Goal: Check status: Check status

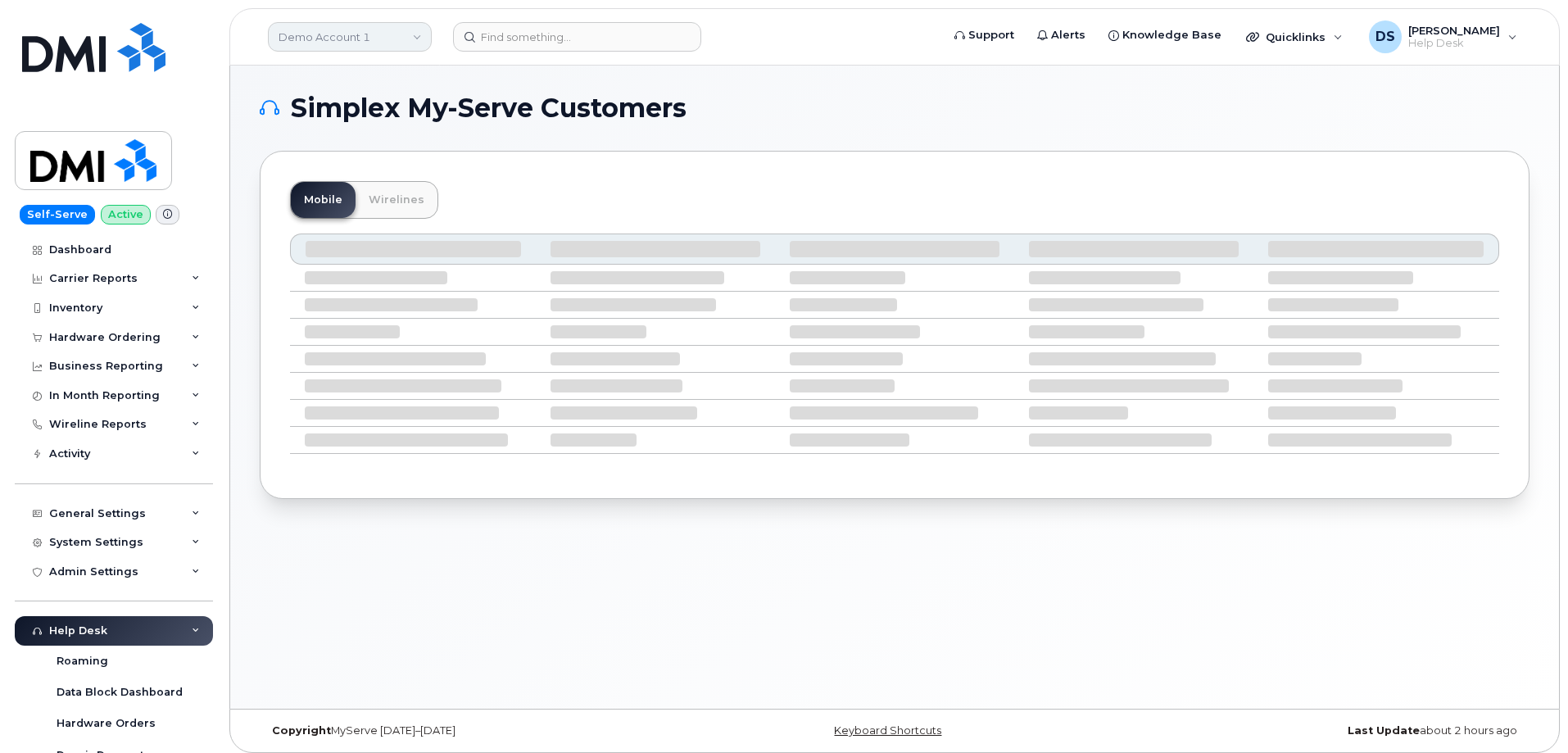
click at [415, 32] on link "Demo Account 1" at bounding box center [349, 37] width 163 height 30
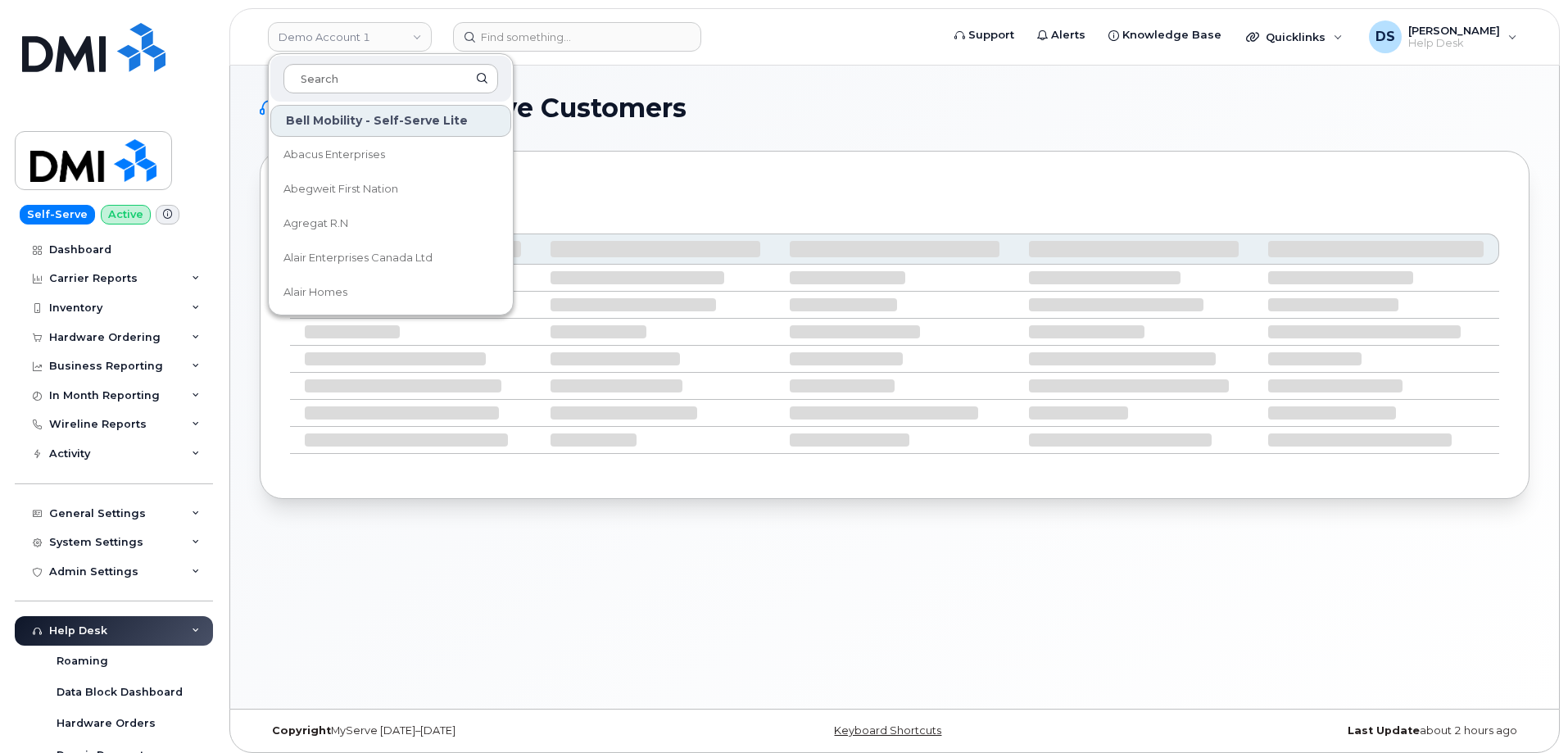
drag, startPoint x: 369, startPoint y: 75, endPoint x: 396, endPoint y: 52, distance: 35.5
click at [392, 57] on div at bounding box center [391, 78] width 241 height 46
type input "albe"
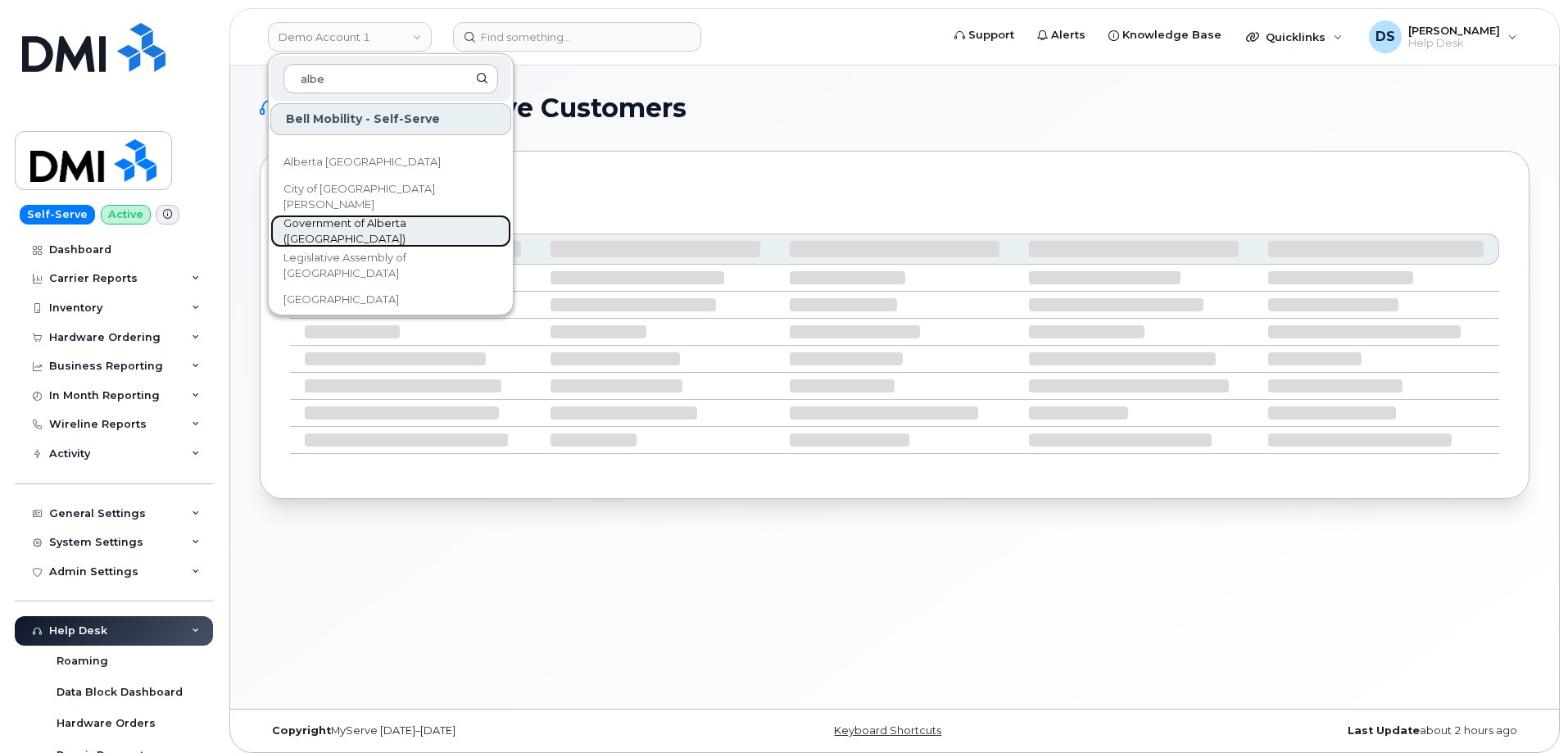
click at [363, 224] on span "Government of Alberta ([GEOGRAPHIC_DATA])" at bounding box center [378, 232] width 189 height 32
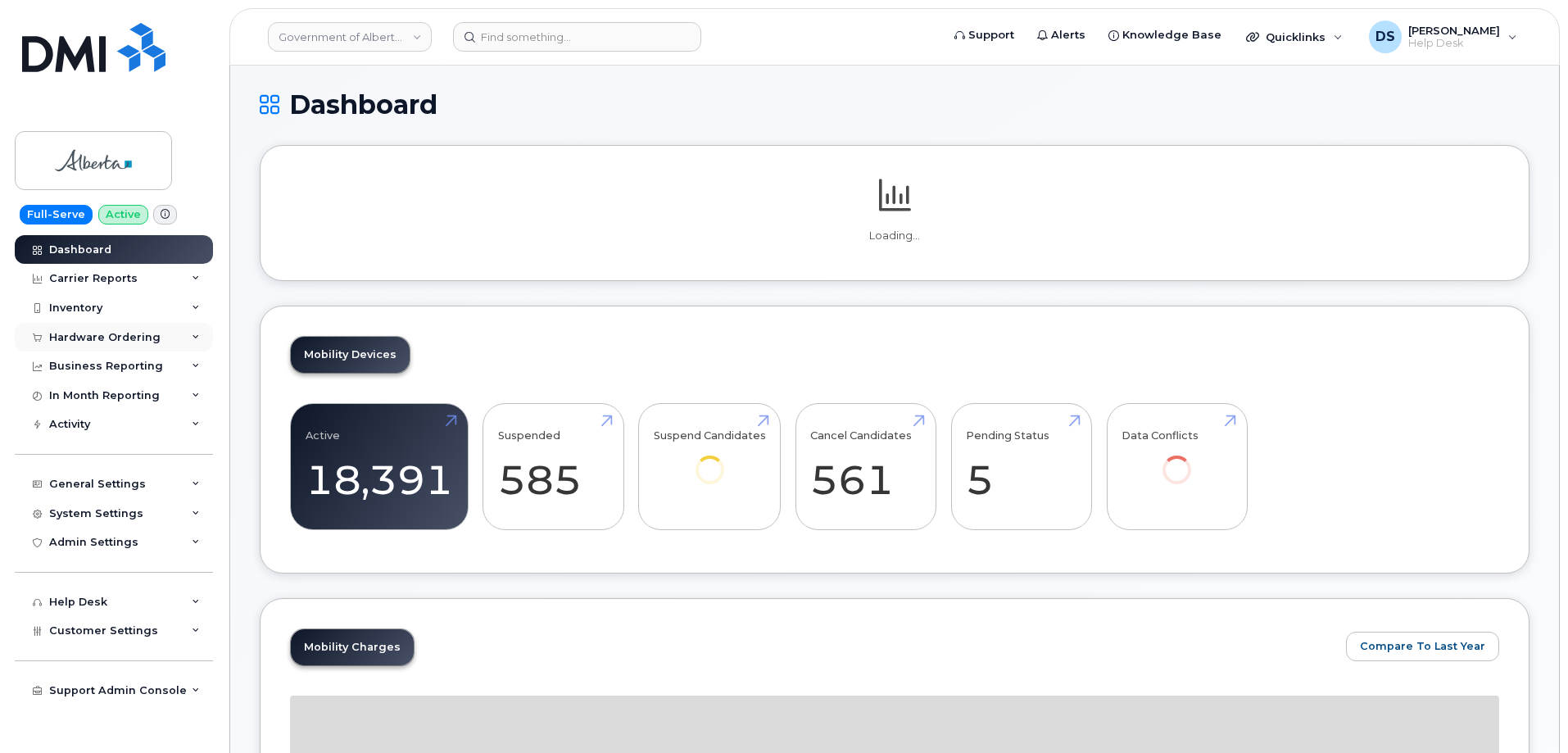
scroll to position [328, 0]
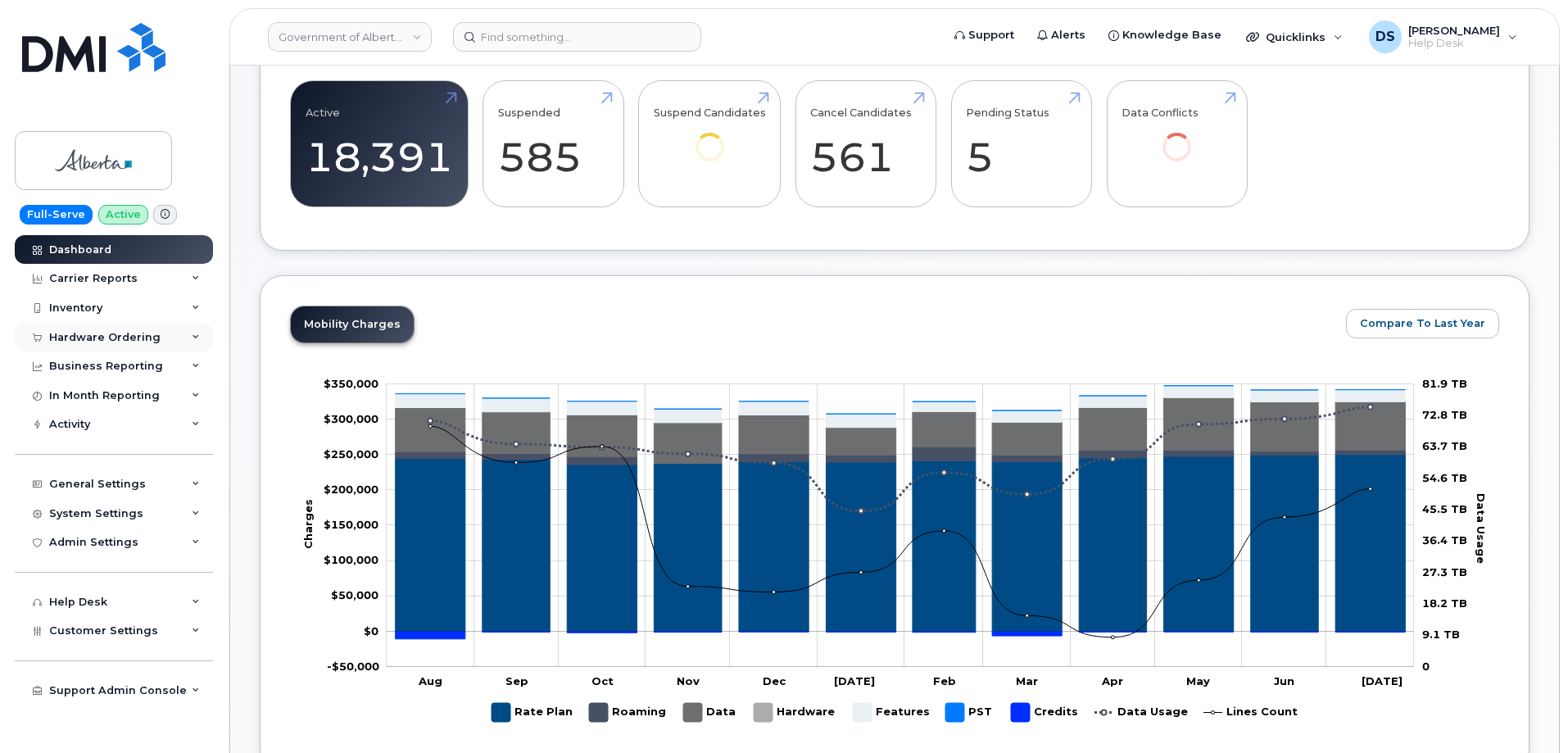
click at [195, 332] on div "Hardware Ordering" at bounding box center [113, 337] width 198 height 30
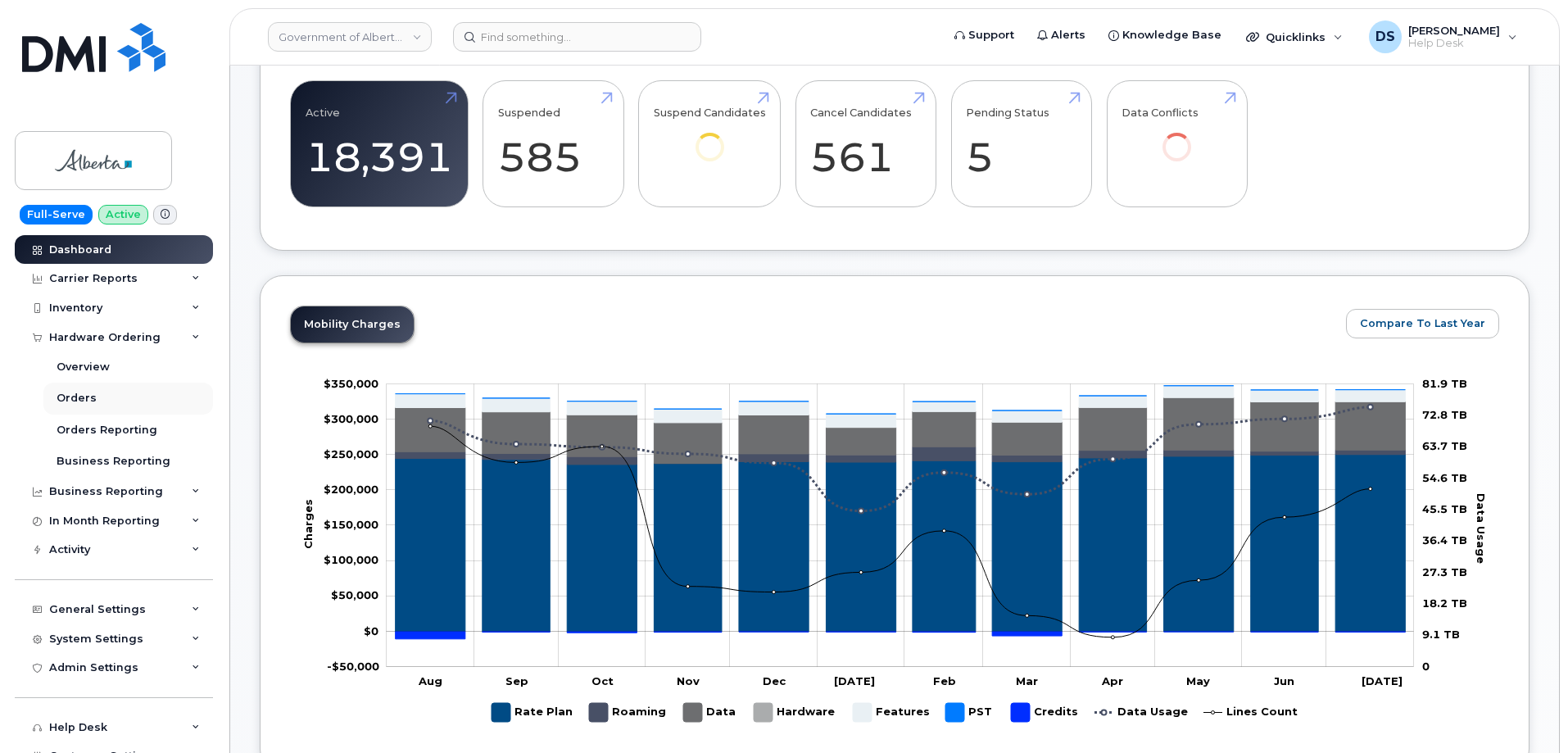
scroll to position [434, 0]
click at [72, 388] on link "Orders" at bounding box center [128, 398] width 170 height 31
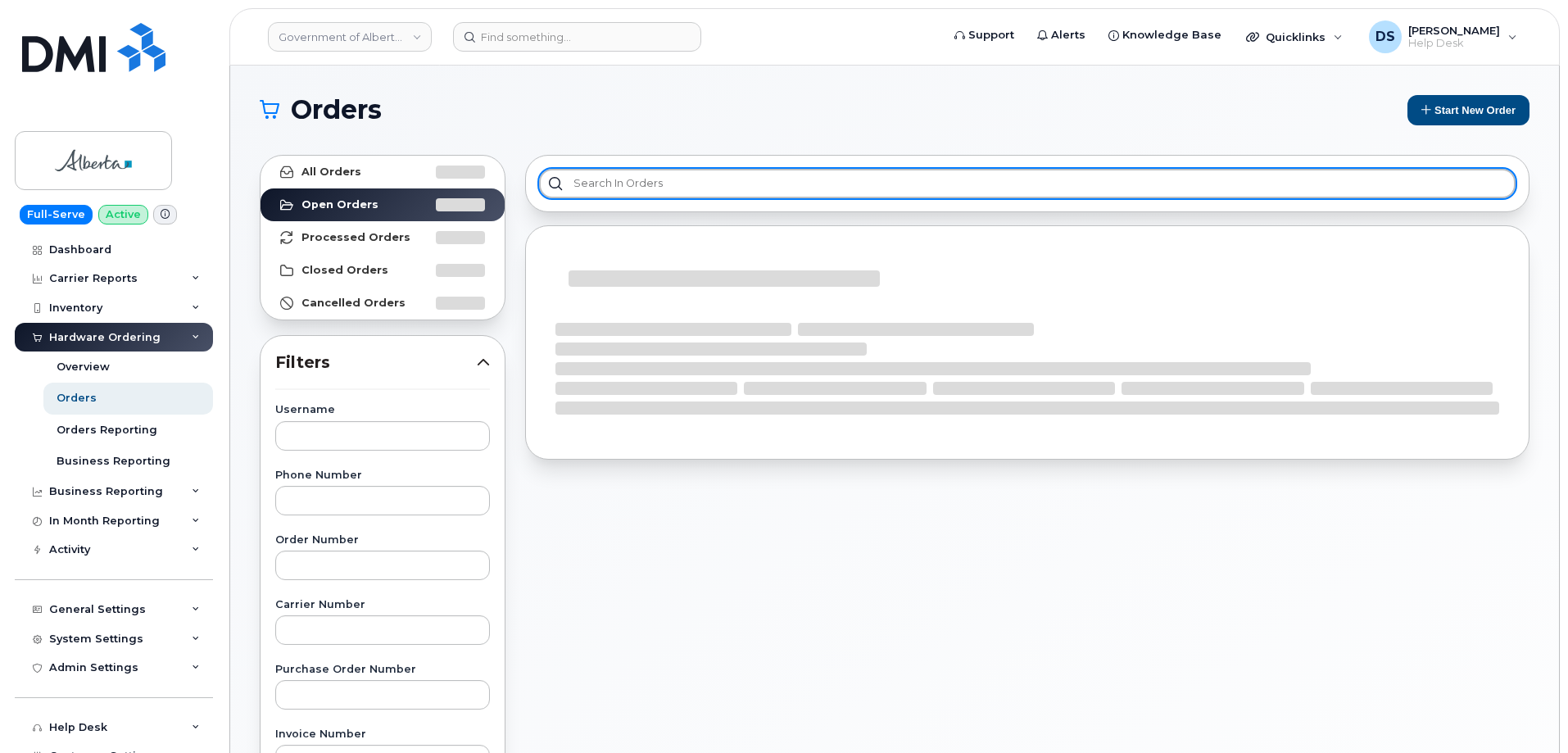
drag, startPoint x: 731, startPoint y: 186, endPoint x: 743, endPoint y: 194, distance: 14.4
click at [739, 182] on input "text" at bounding box center [1026, 183] width 976 height 30
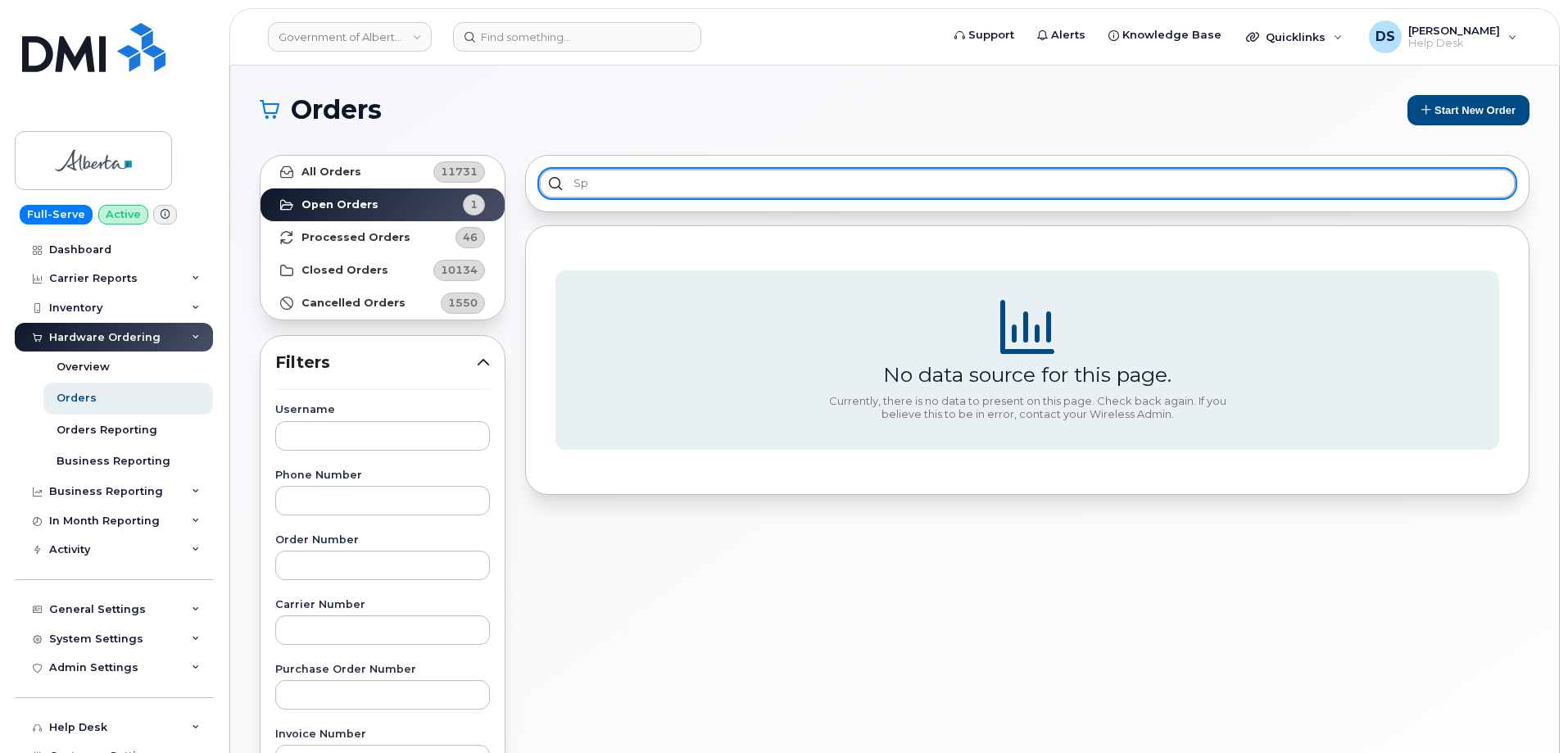
type input "s"
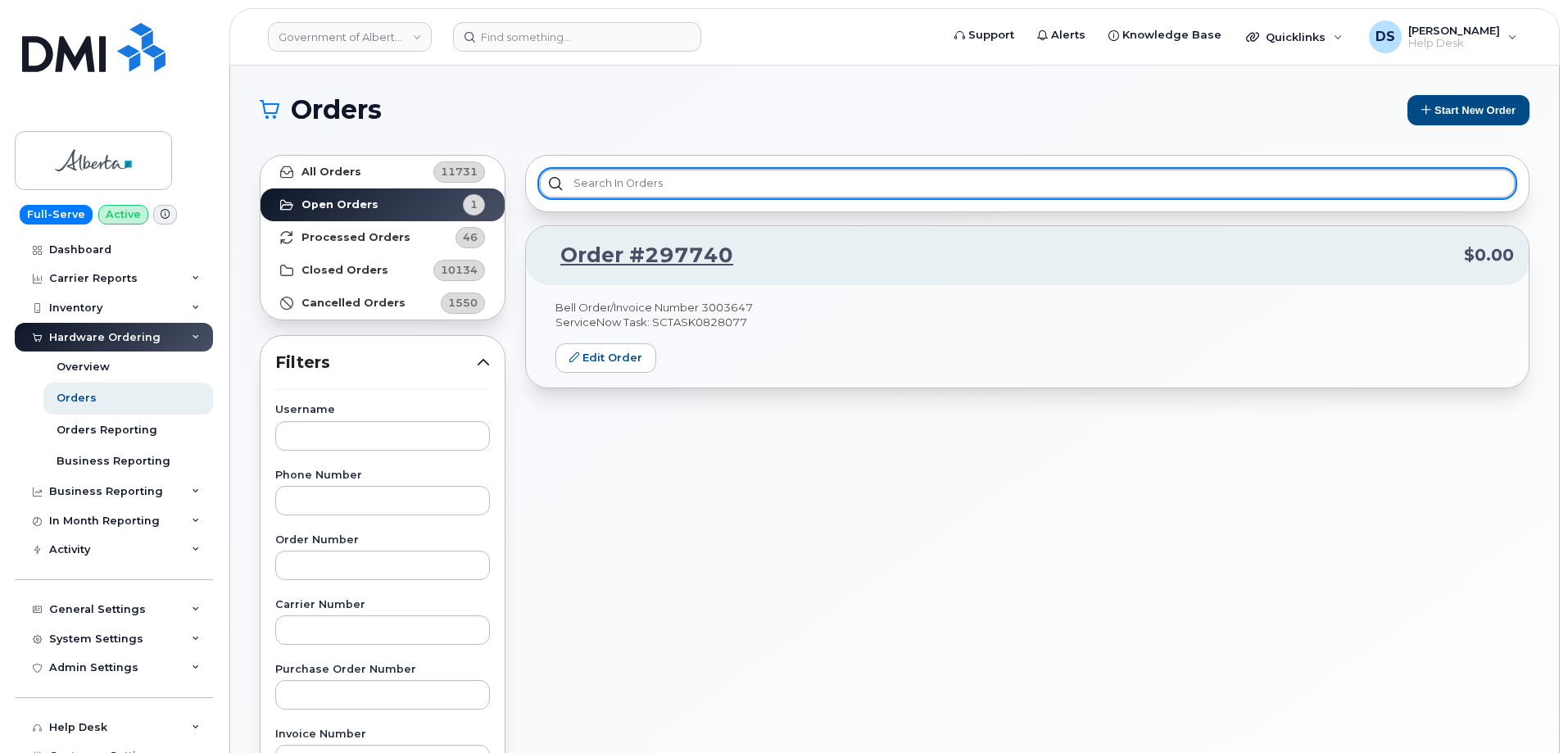
click at [638, 180] on input "text" at bounding box center [1026, 183] width 976 height 30
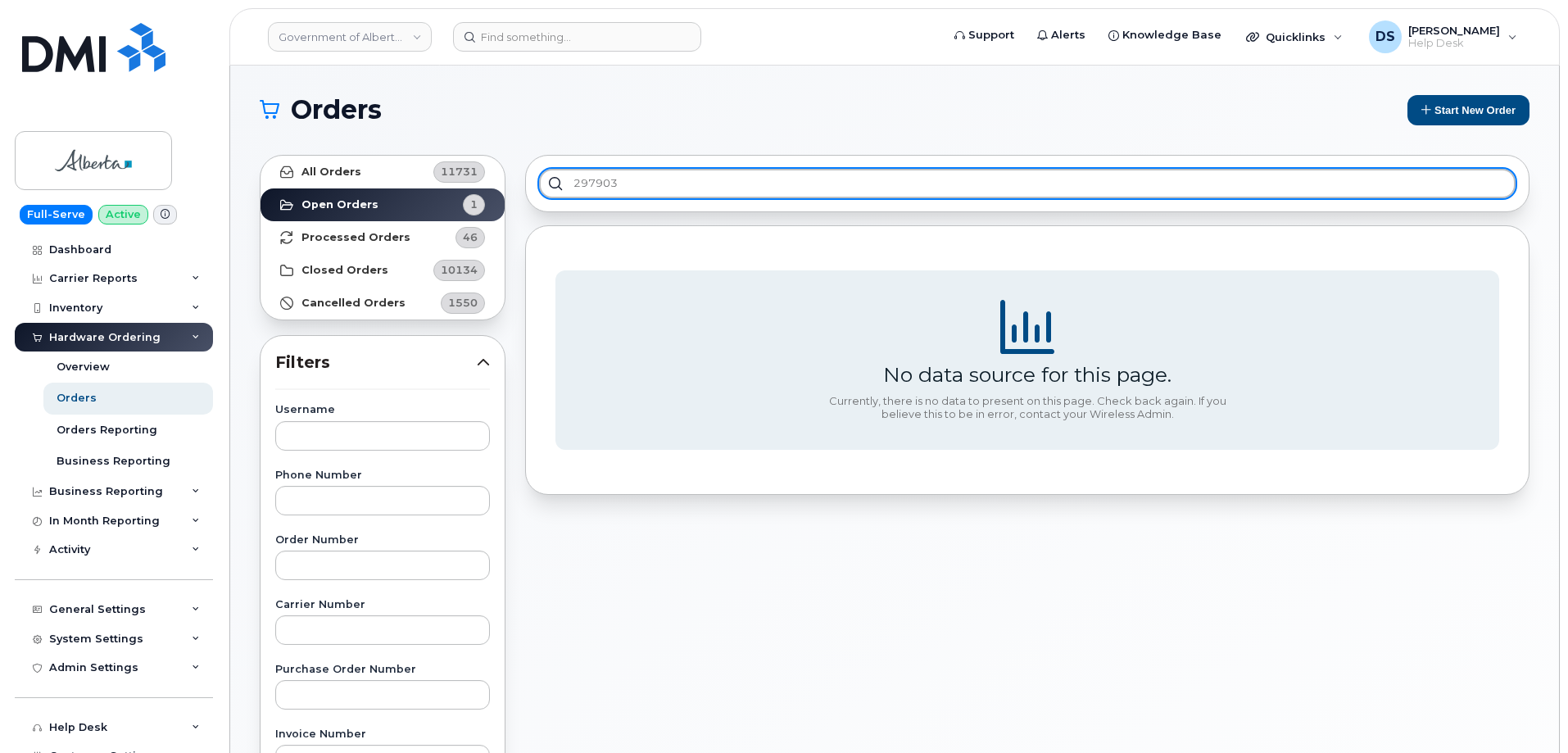
type input "297903"
click at [647, 179] on input "297903" at bounding box center [1026, 183] width 976 height 30
click at [582, 182] on input "297903" at bounding box center [1026, 183] width 976 height 30
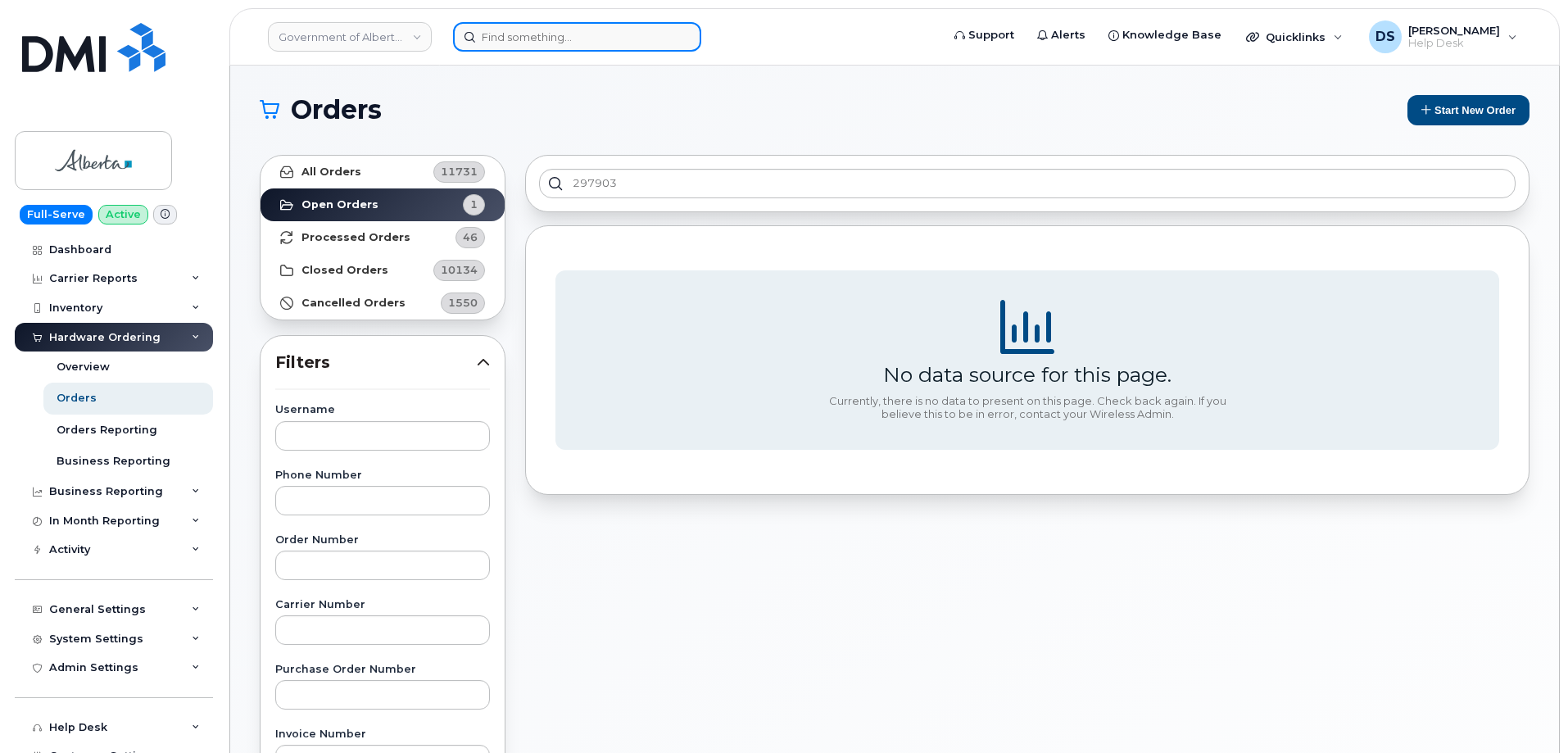
click at [546, 37] on input at bounding box center [577, 37] width 248 height 30
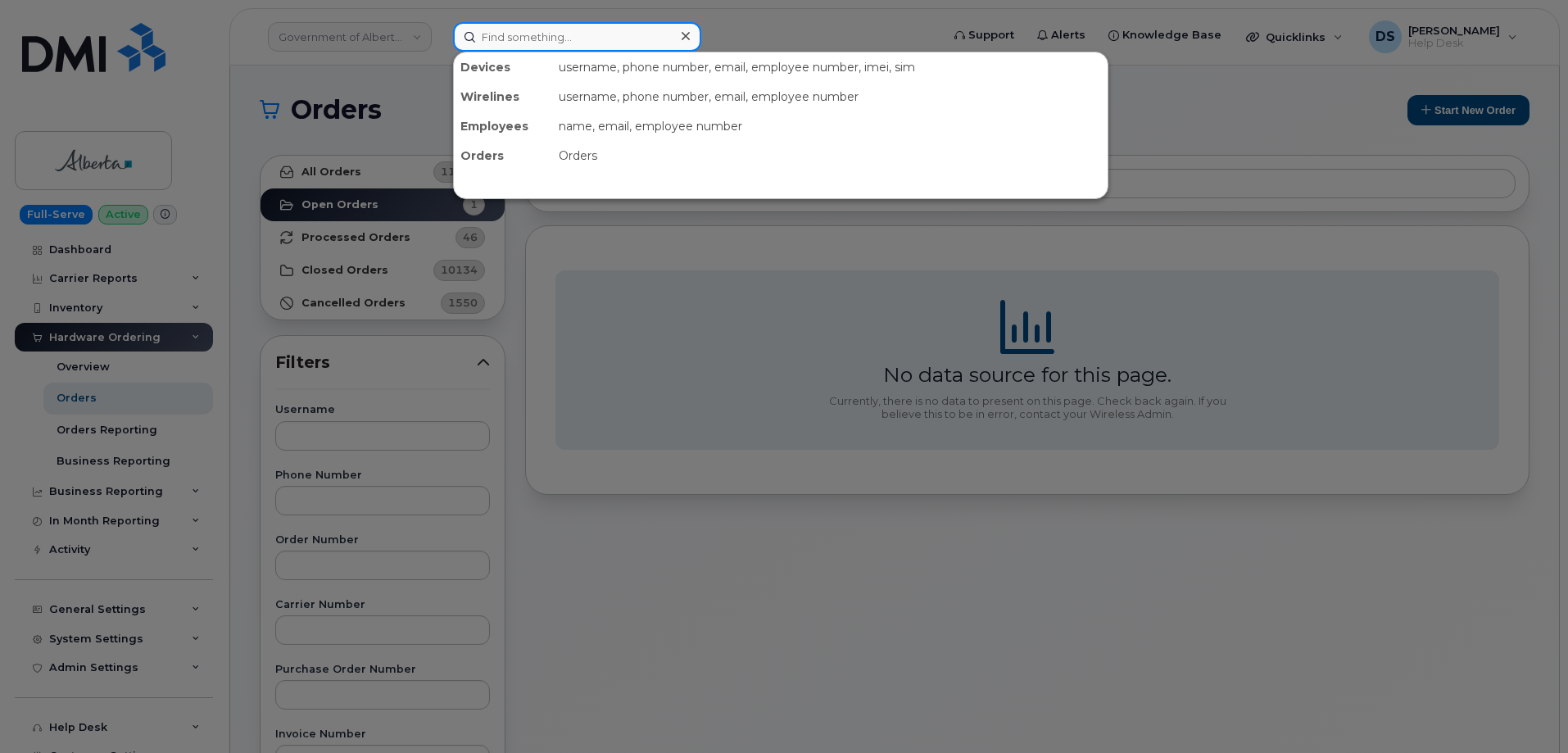
paste input "297903"
type input "297903"
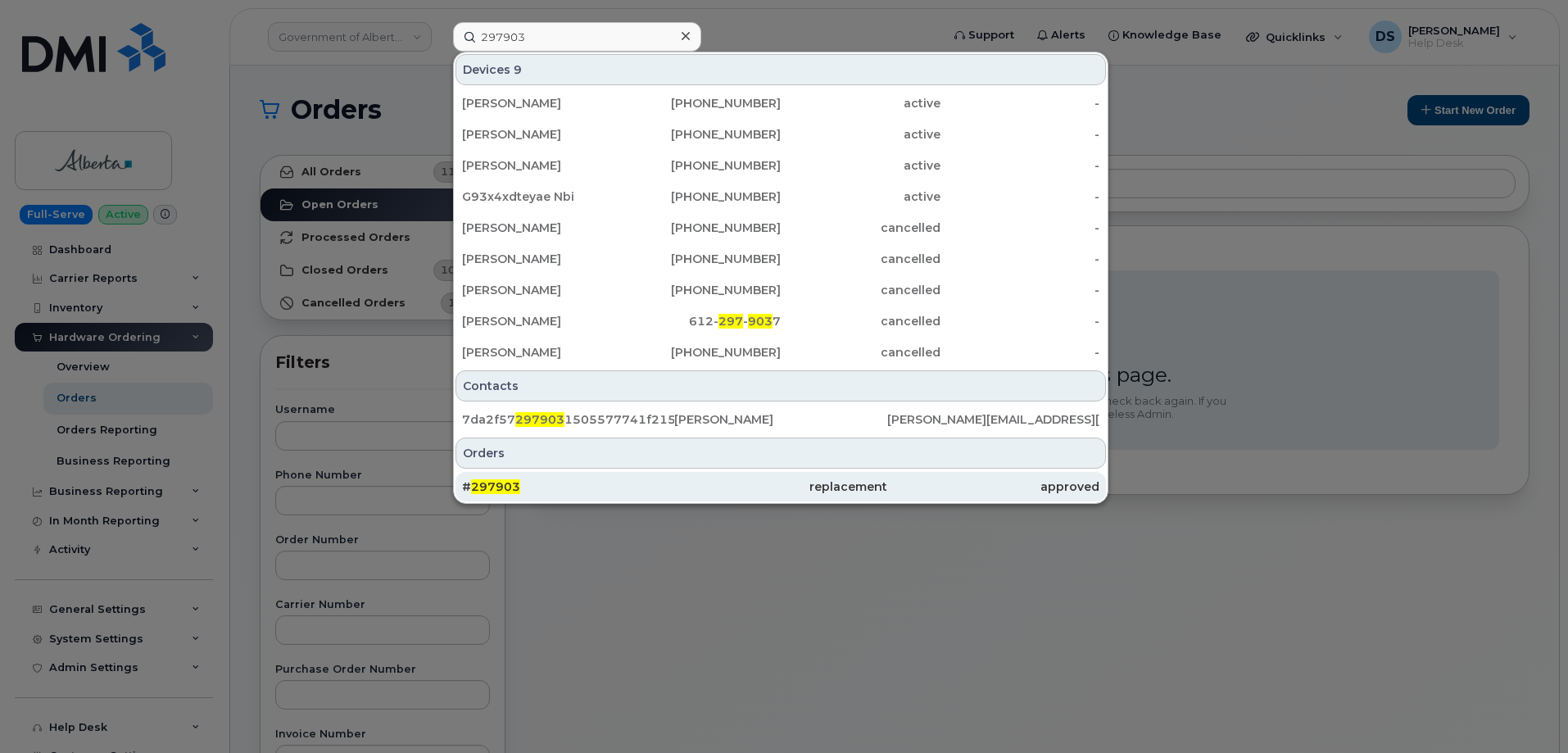
click at [509, 485] on span "297903" at bounding box center [495, 487] width 49 height 14
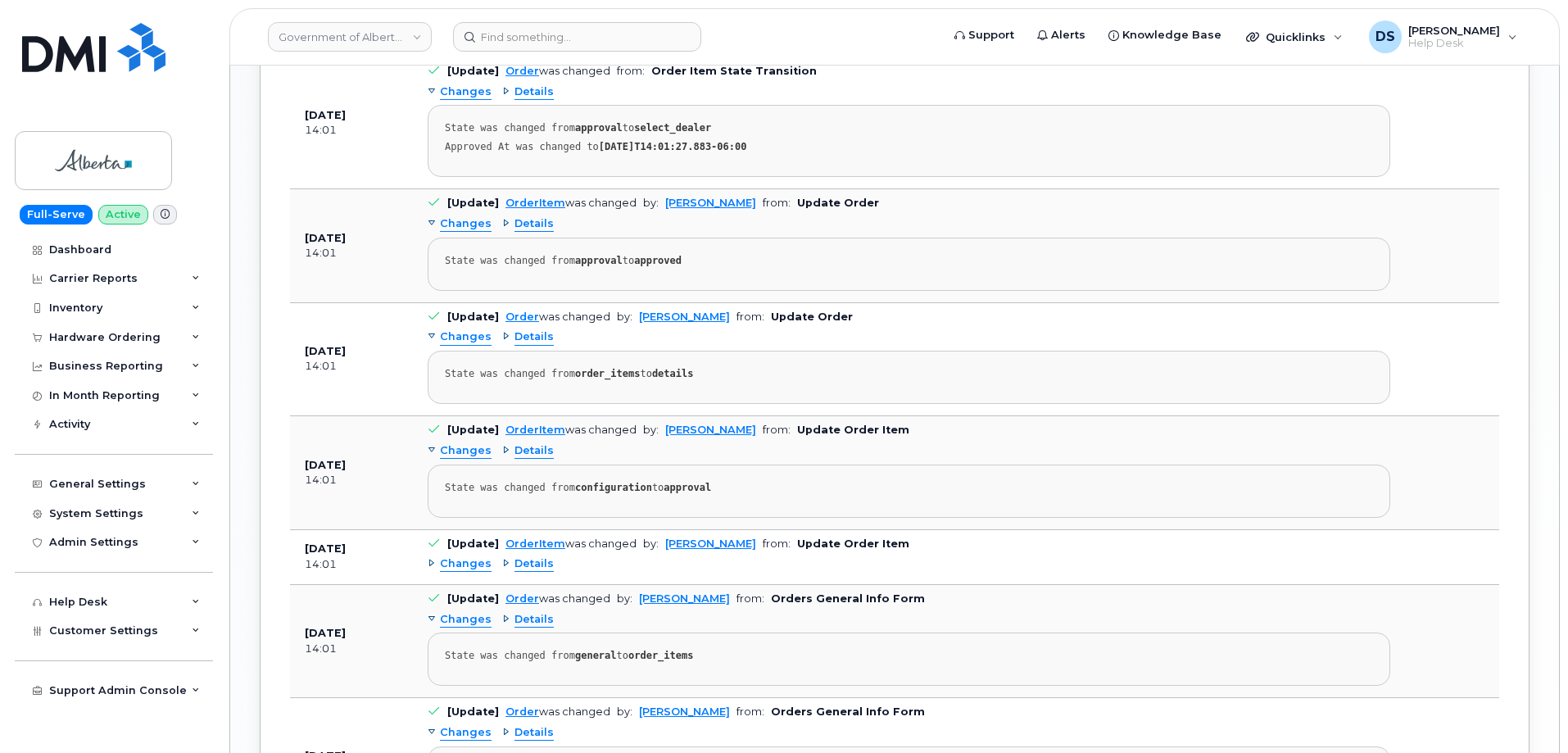
scroll to position [984, 0]
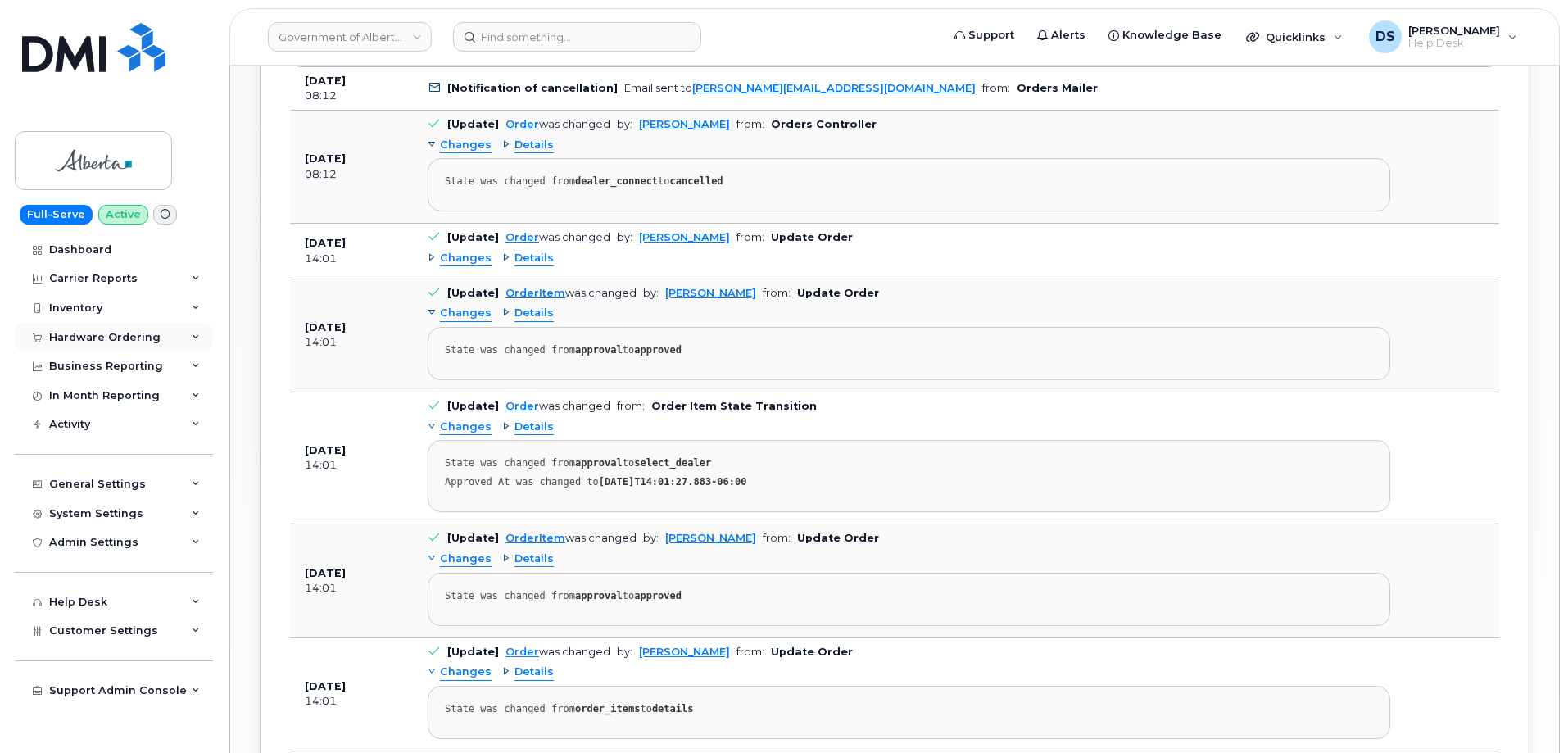
click at [196, 335] on icon at bounding box center [195, 337] width 8 height 8
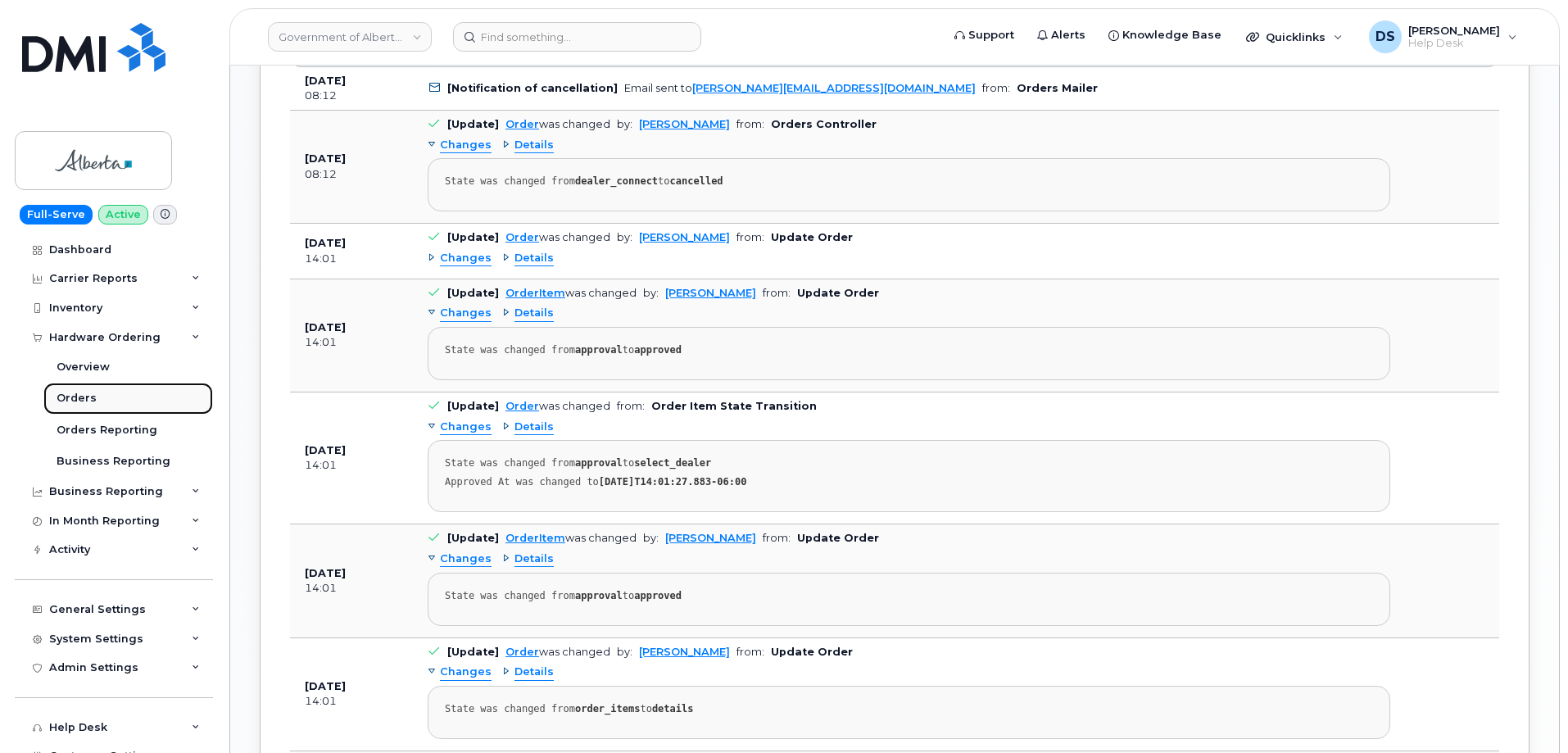
click at [88, 395] on div "Orders" at bounding box center [76, 398] width 40 height 14
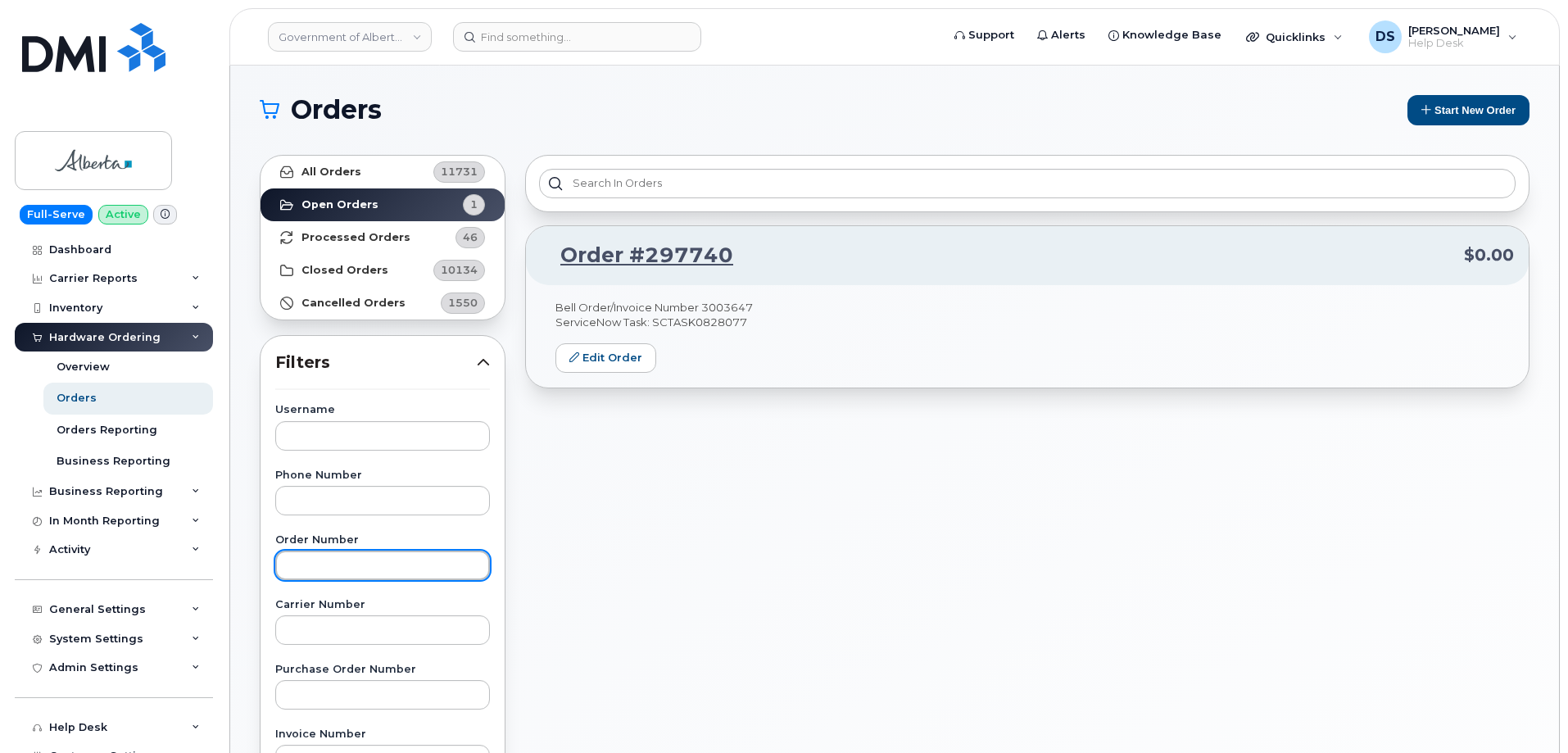
click at [314, 563] on input "text" at bounding box center [382, 565] width 215 height 30
paste input "297903"
type input "297903"
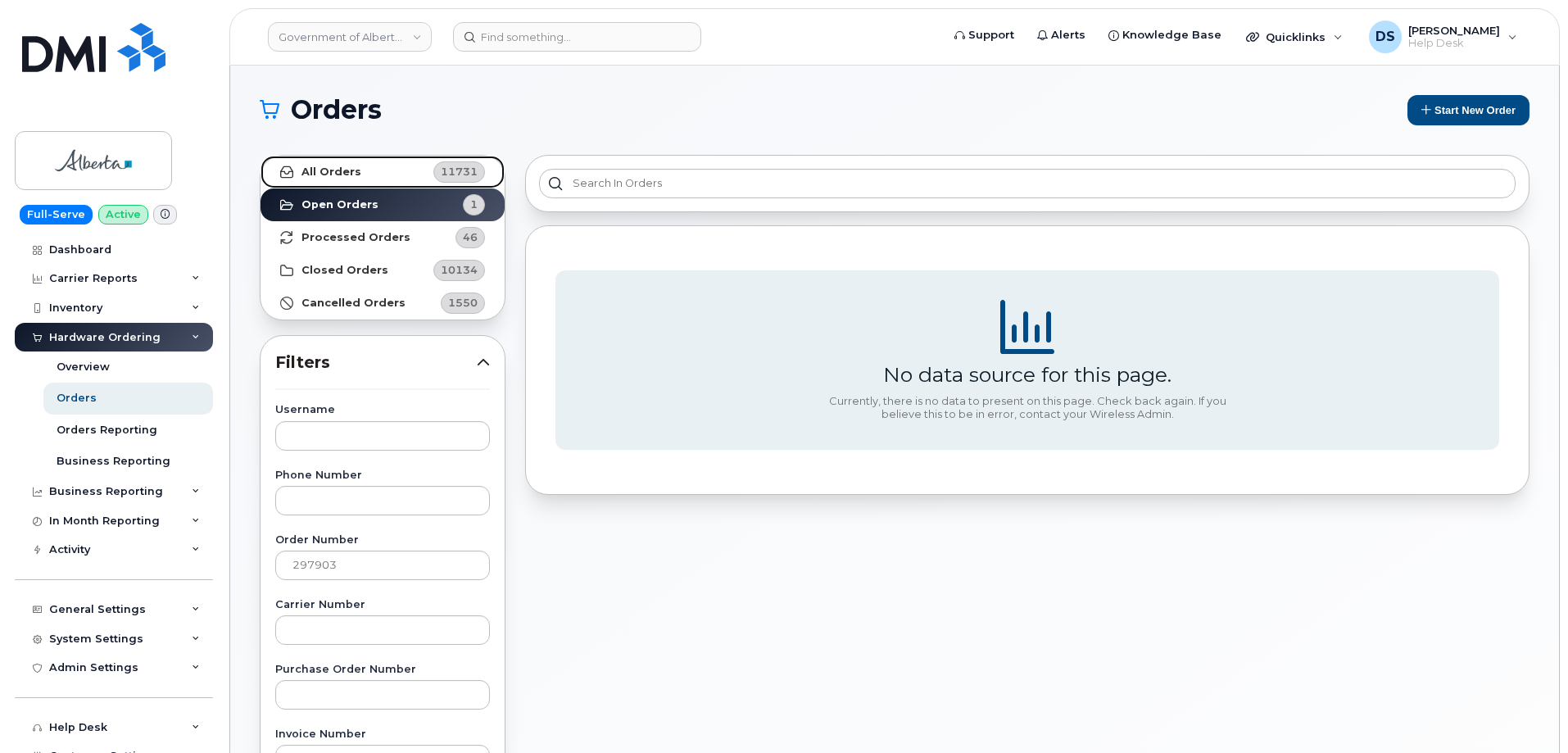
click at [337, 165] on strong "All Orders" at bounding box center [331, 172] width 60 height 13
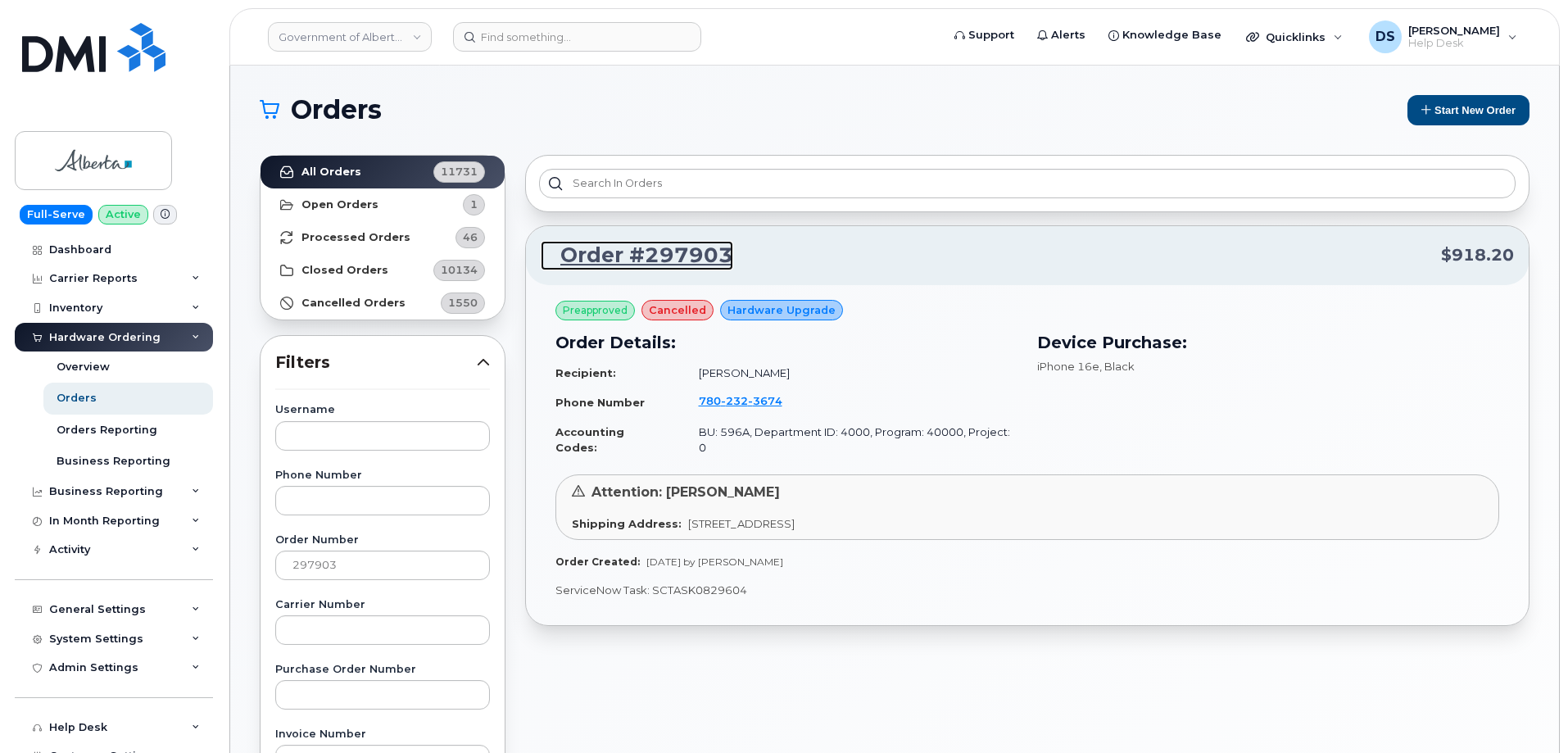
click at [646, 250] on link "Order #297903" at bounding box center [637, 255] width 192 height 30
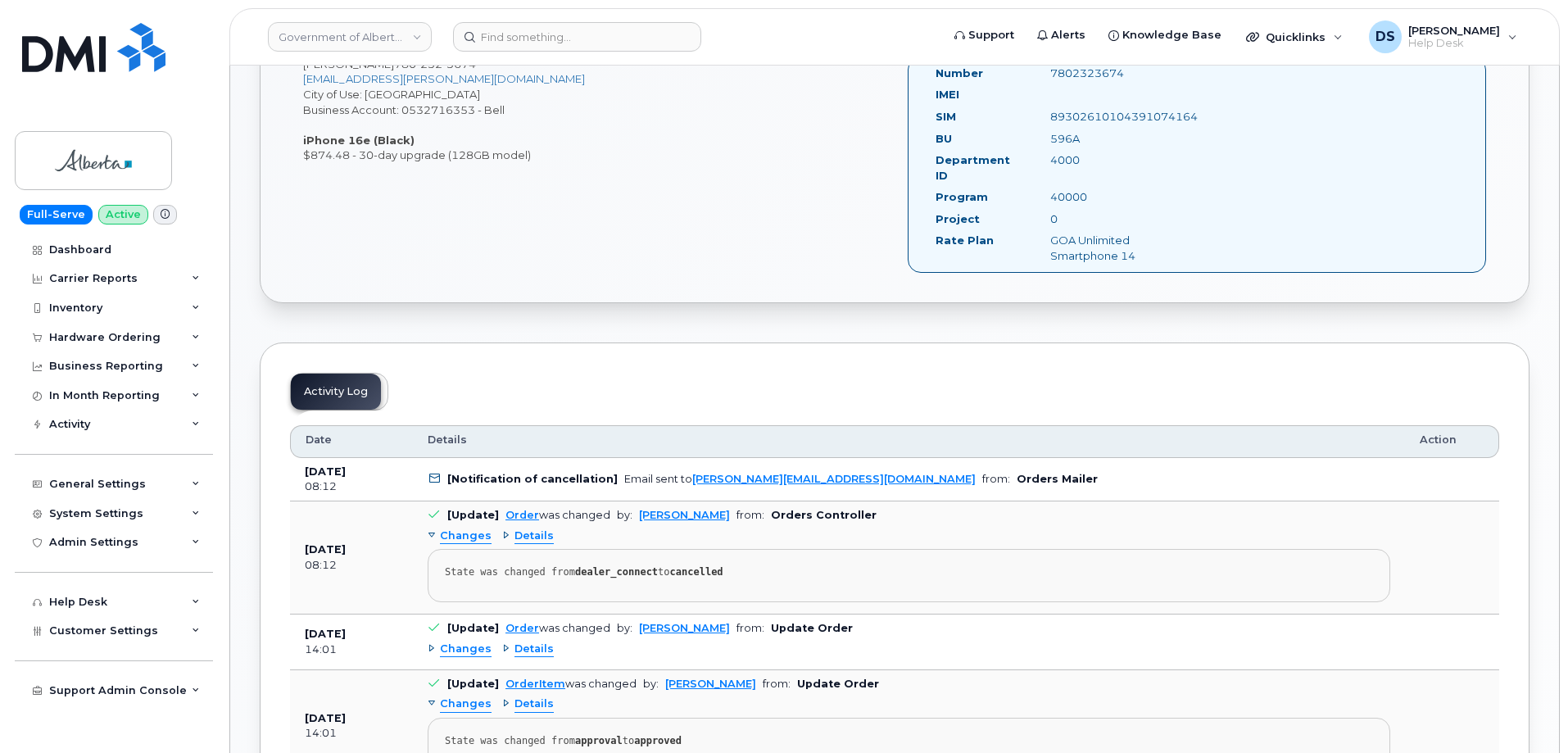
scroll to position [433, 0]
